Goal: Navigation & Orientation: Find specific page/section

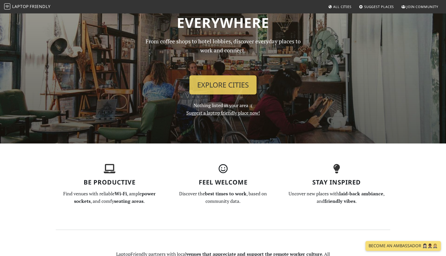
scroll to position [9, 0]
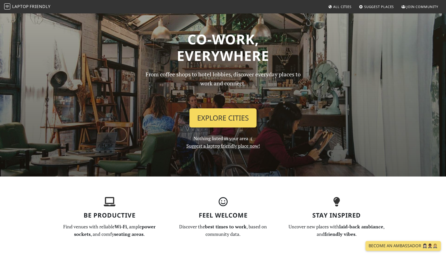
click at [217, 117] on link "Explore Cities" at bounding box center [222, 117] width 67 height 19
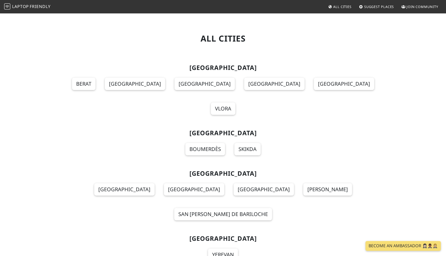
scroll to position [2252, 0]
